Goal: Transaction & Acquisition: Download file/media

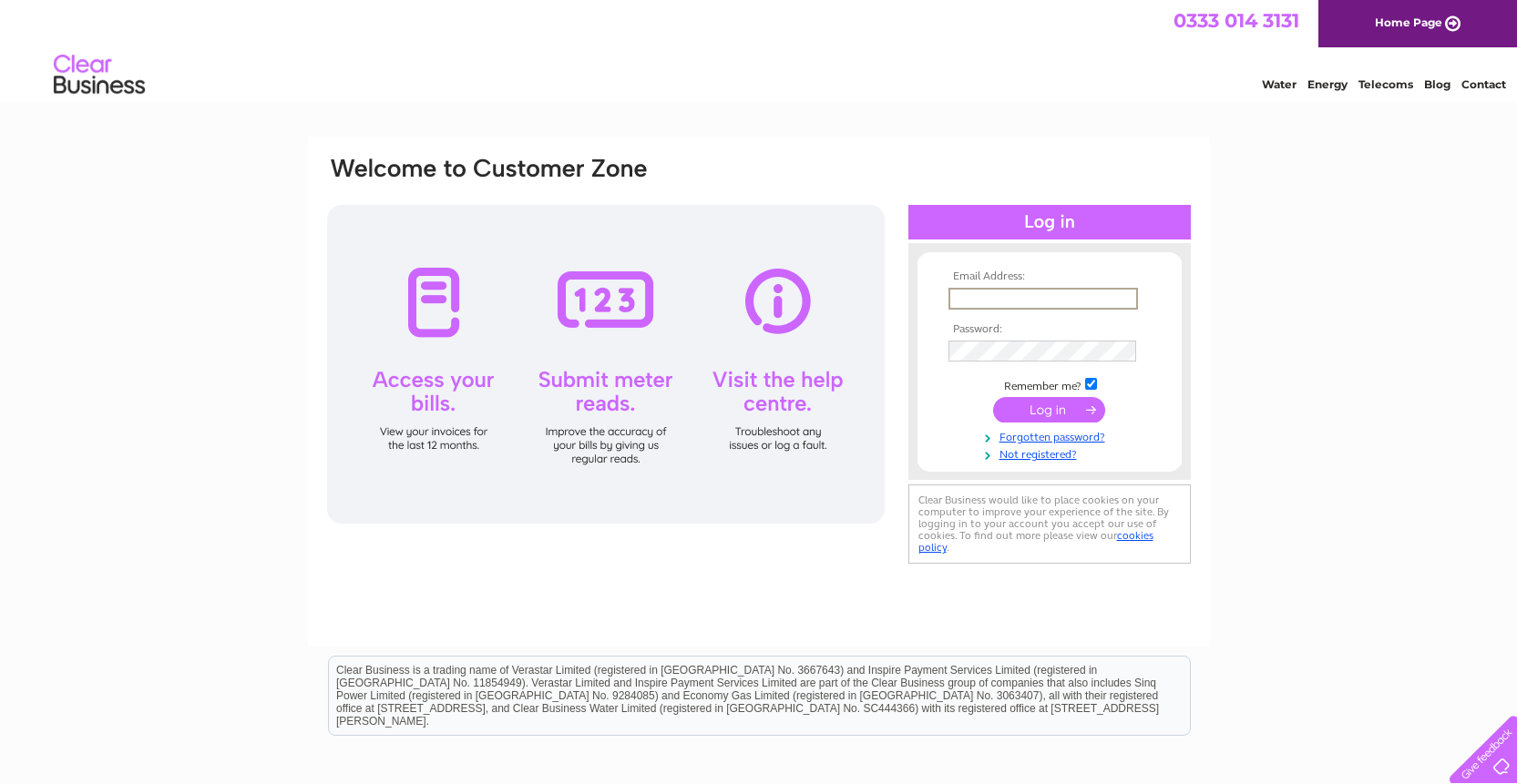
type input "lez@edinburghshowtec.co.uk"
click at [1048, 408] on input "submit" at bounding box center [1048, 408] width 112 height 26
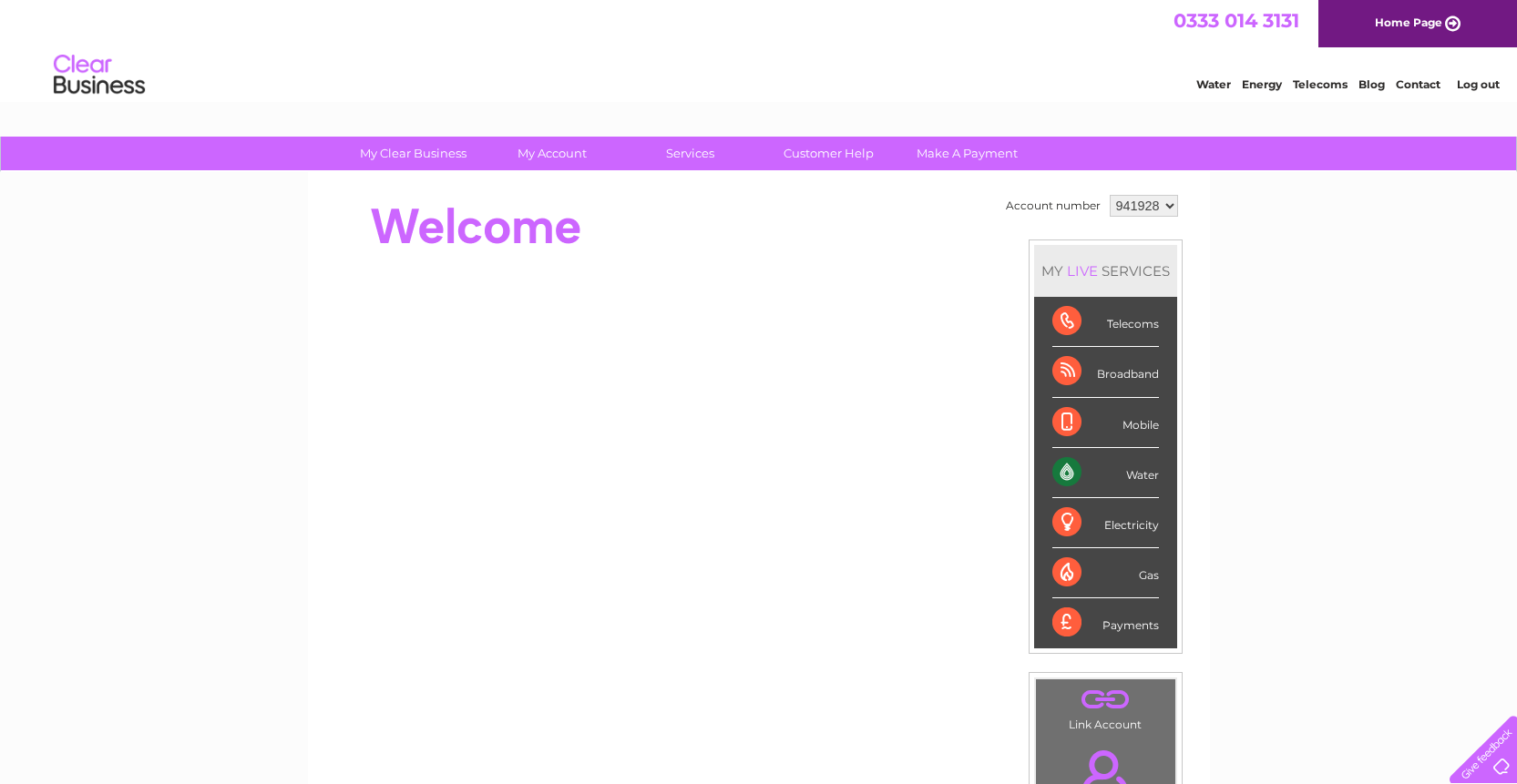
click at [1102, 478] on div "Water" at bounding box center [1105, 473] width 106 height 50
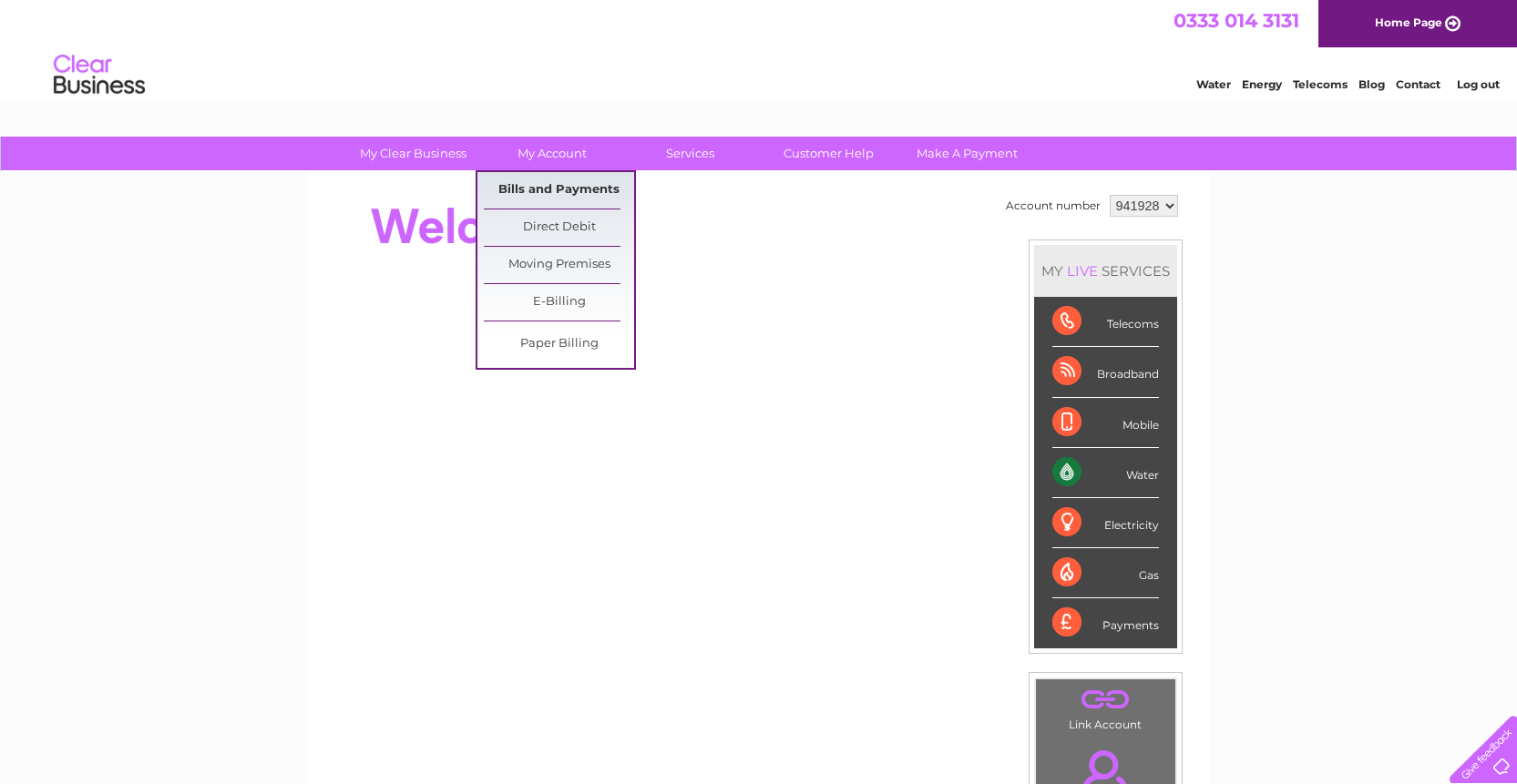
click at [554, 189] on link "Bills and Payments" at bounding box center [558, 190] width 150 height 36
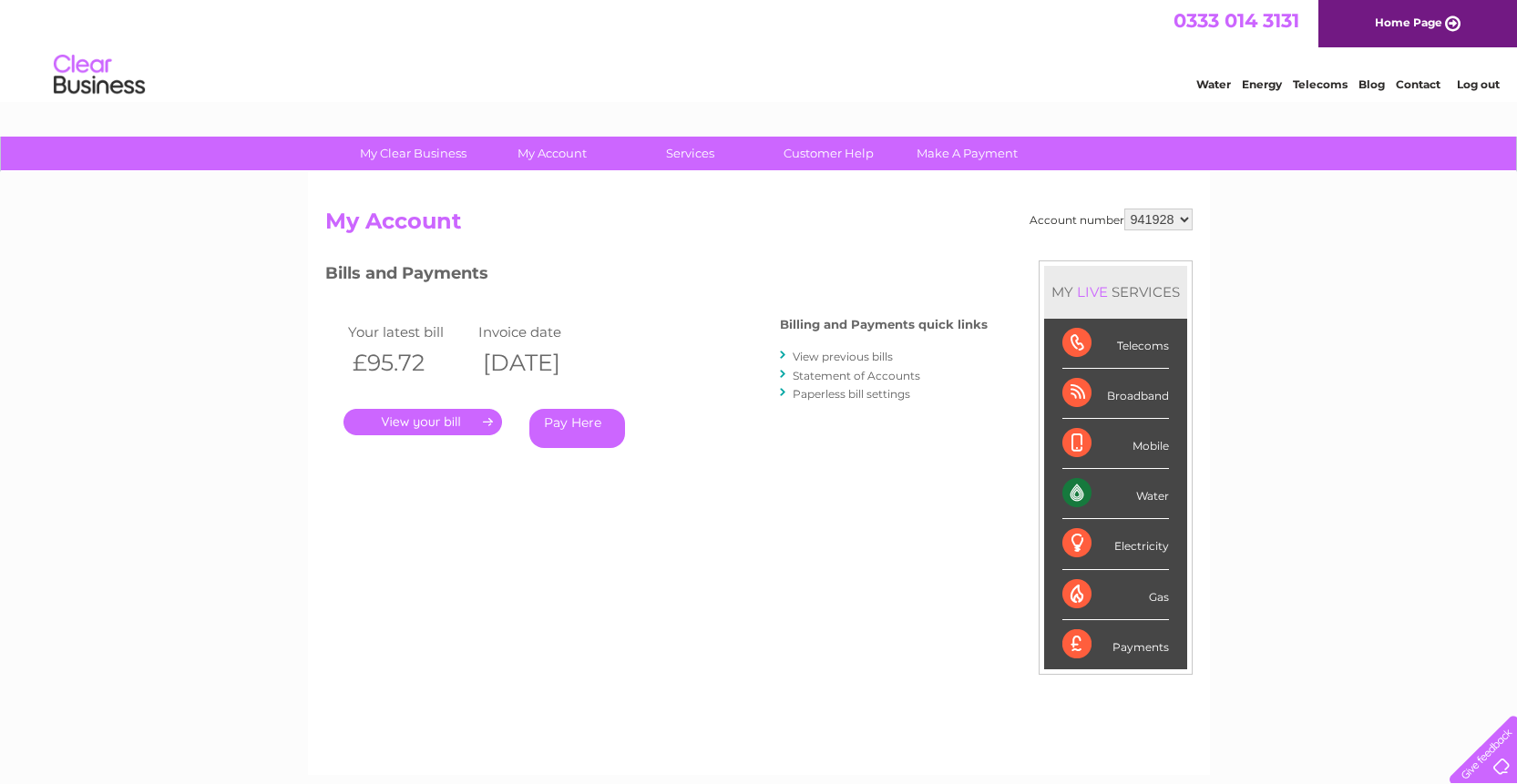
click at [444, 423] on link "." at bounding box center [423, 422] width 159 height 27
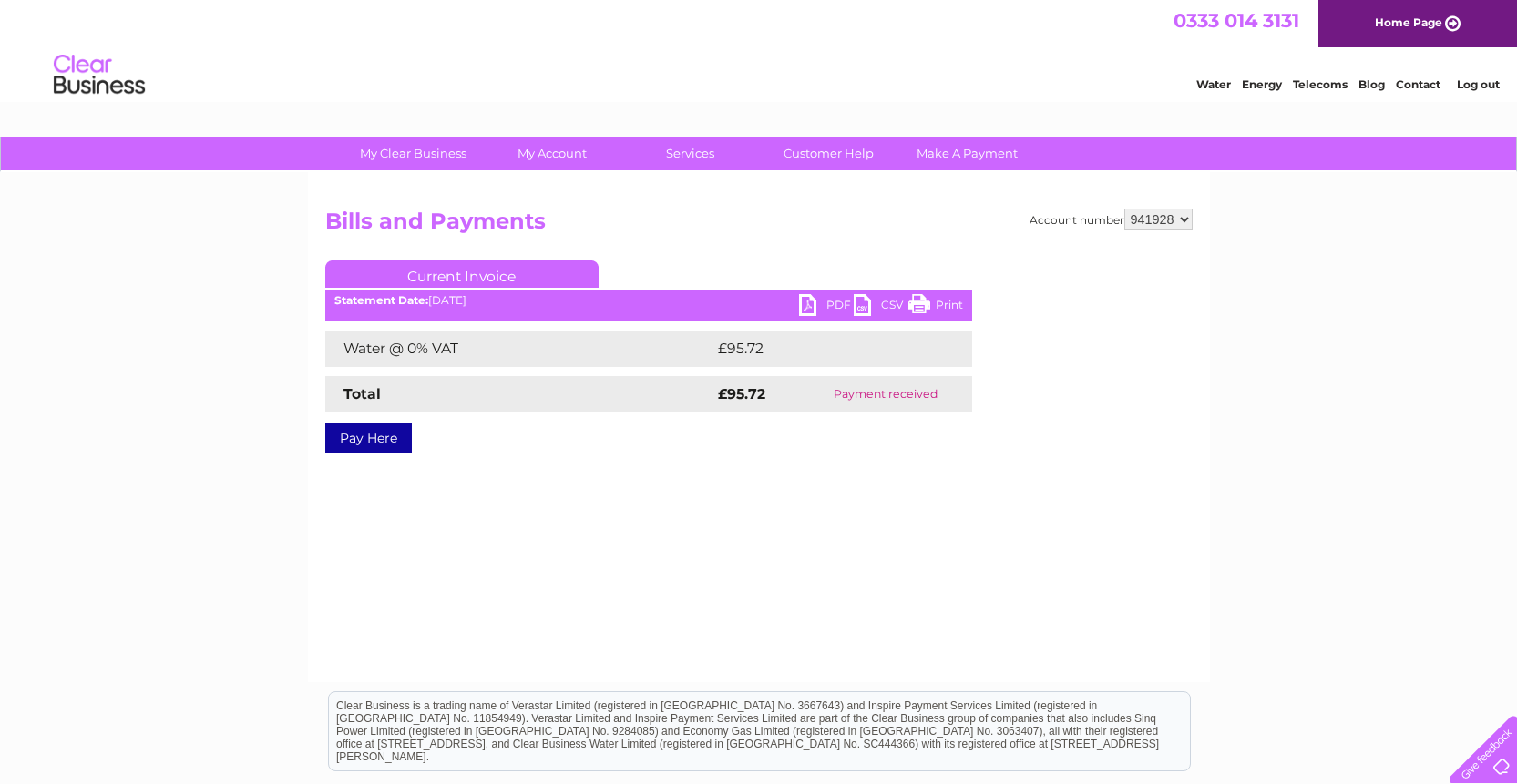
click at [807, 303] on link "PDF" at bounding box center [826, 307] width 54 height 27
